Goal: Task Accomplishment & Management: Manage account settings

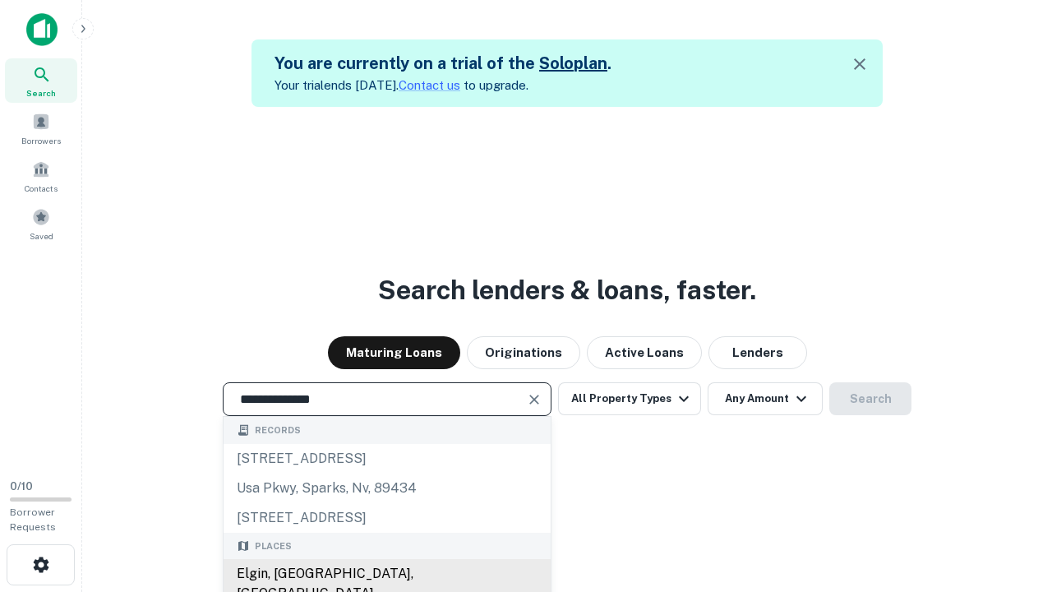
click at [386, 573] on div "Elgin, [GEOGRAPHIC_DATA], [GEOGRAPHIC_DATA]" at bounding box center [386, 583] width 327 height 49
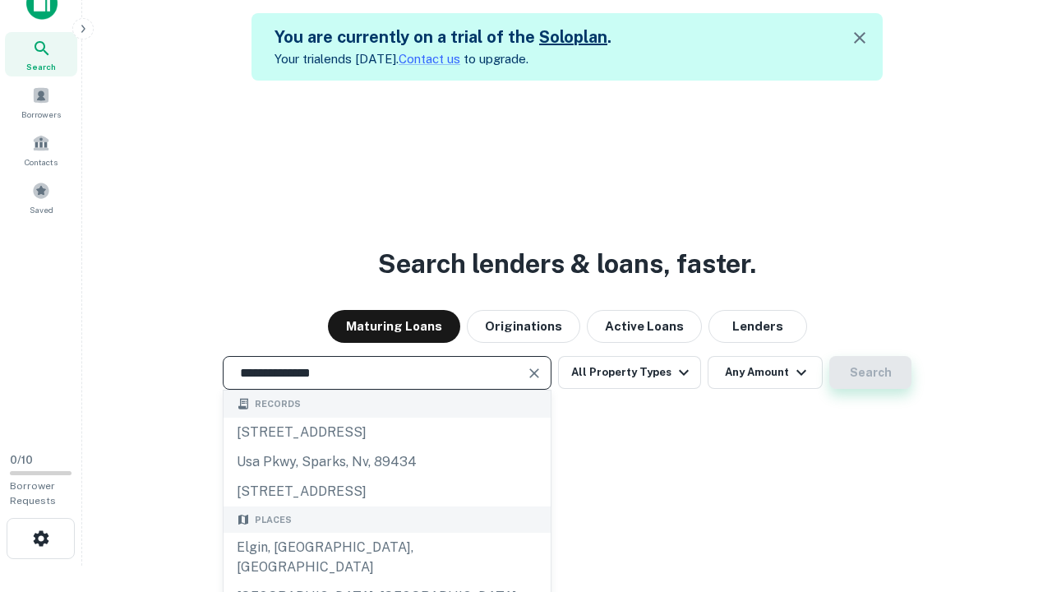
type input "**********"
click at [829, 356] on button "Search" at bounding box center [870, 372] width 82 height 33
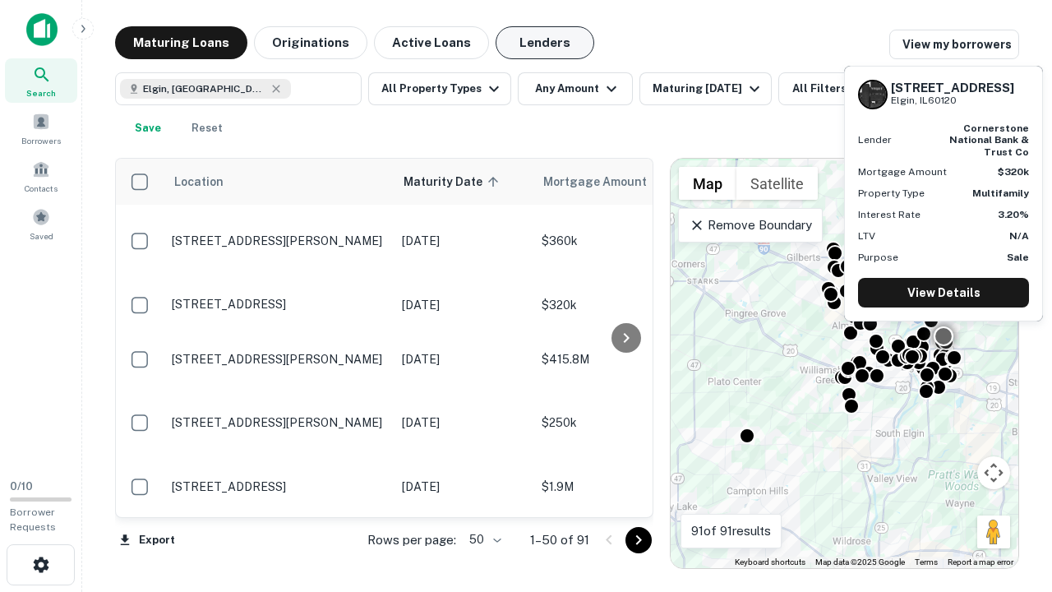
click at [545, 43] on button "Lenders" at bounding box center [544, 42] width 99 height 33
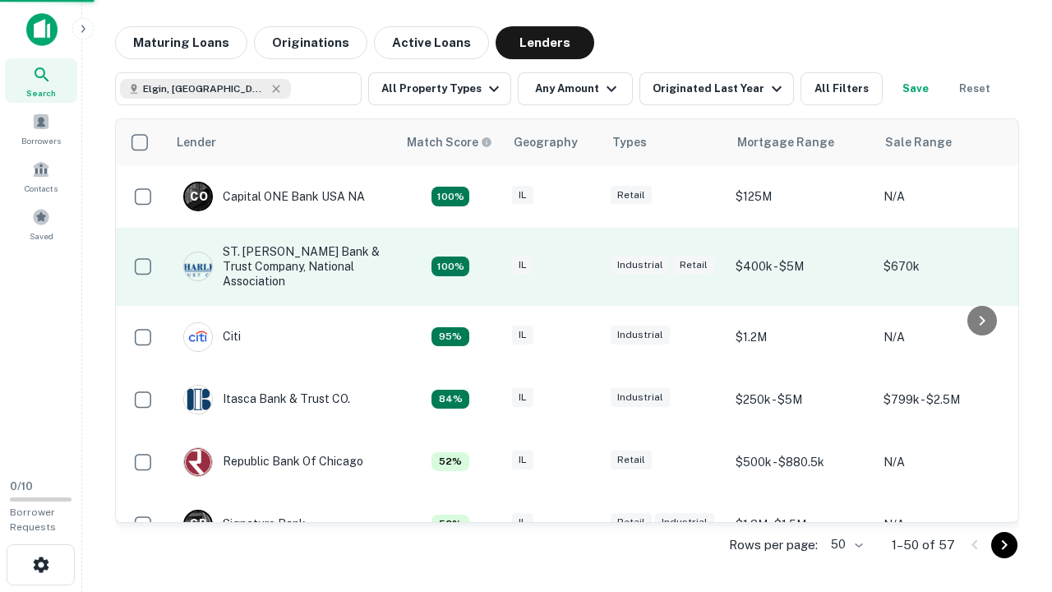
click at [583, 266] on div "IL" at bounding box center [553, 267] width 82 height 22
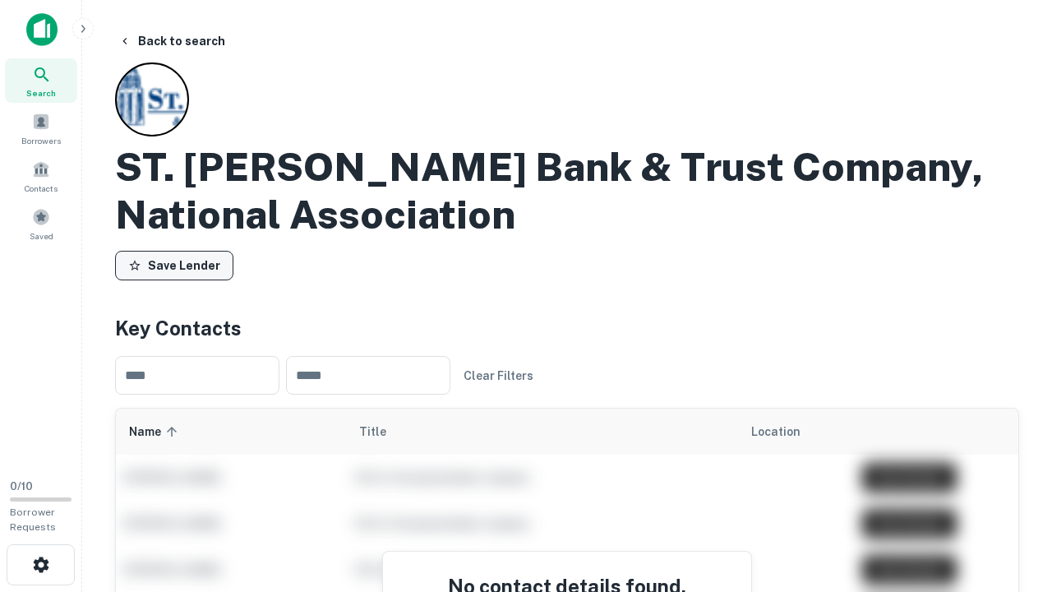
click at [174, 265] on button "Save Lender" at bounding box center [174, 266] width 118 height 30
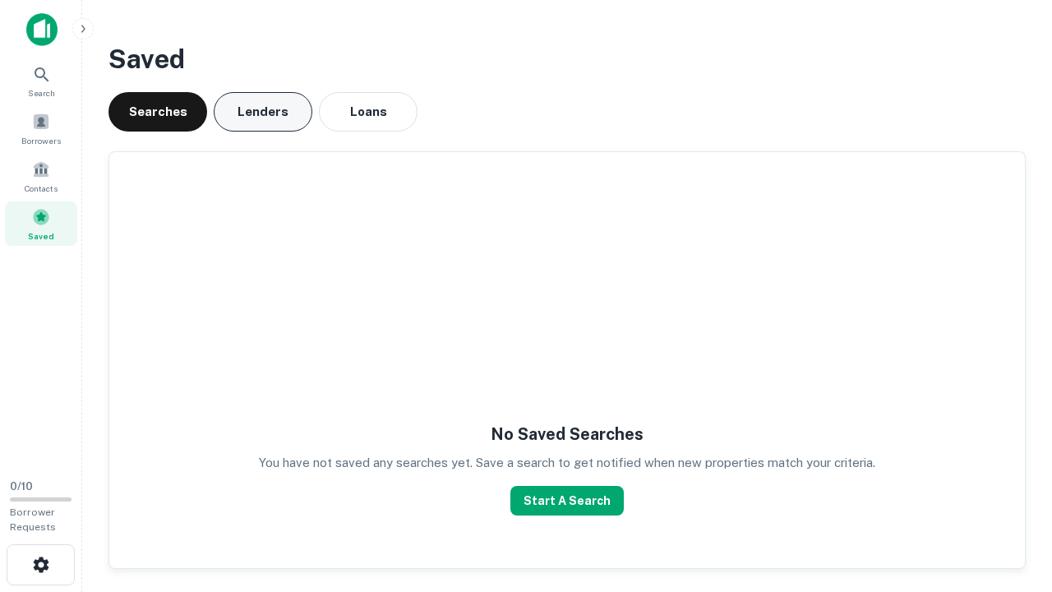
click at [263, 112] on button "Lenders" at bounding box center [263, 111] width 99 height 39
